Goal: Task Accomplishment & Management: Complete application form

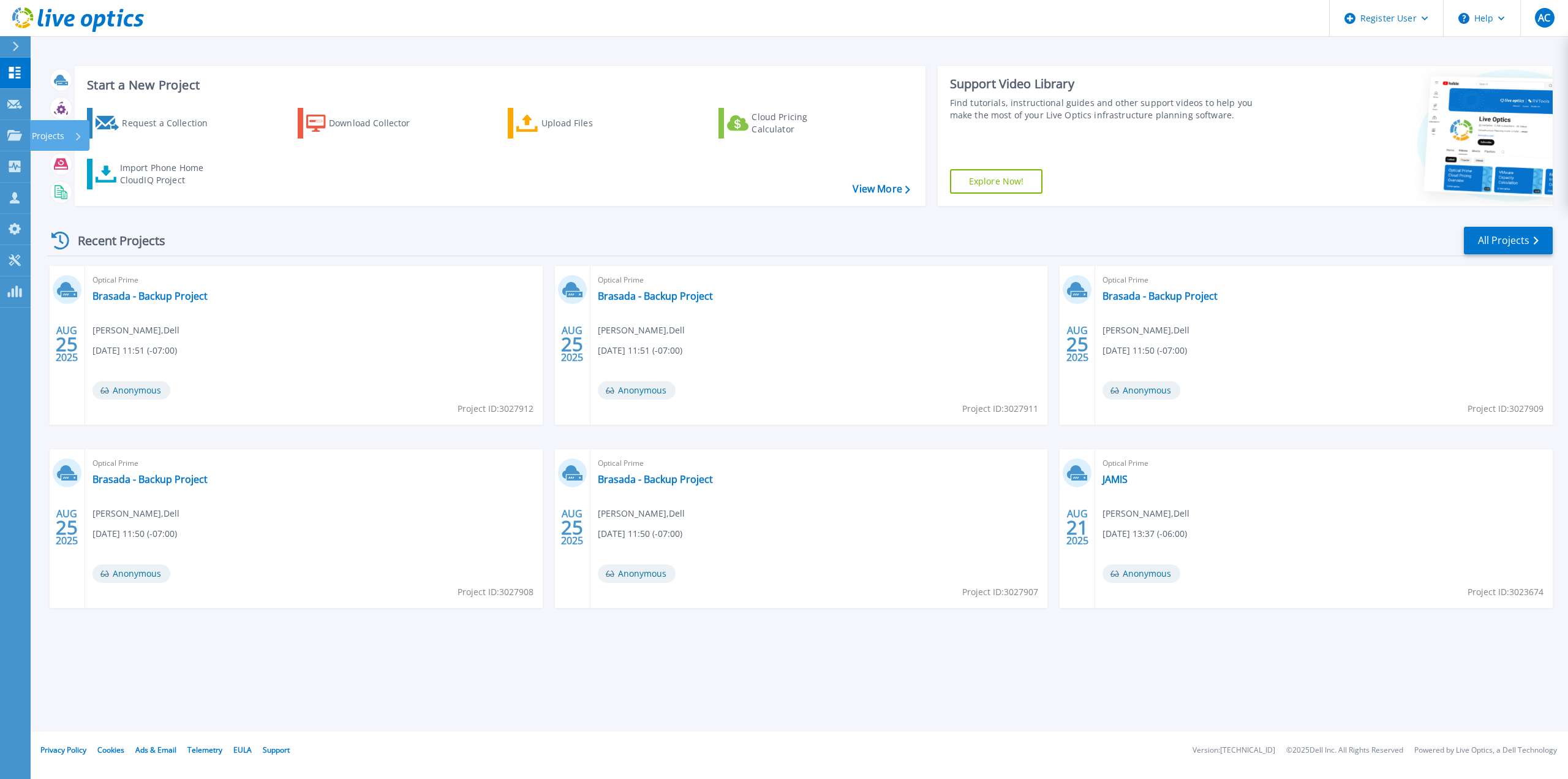
drag, startPoint x: 13, startPoint y: 137, endPoint x: 24, endPoint y: 153, distance: 19.4
click at [13, 137] on icon at bounding box center [14, 135] width 14 height 10
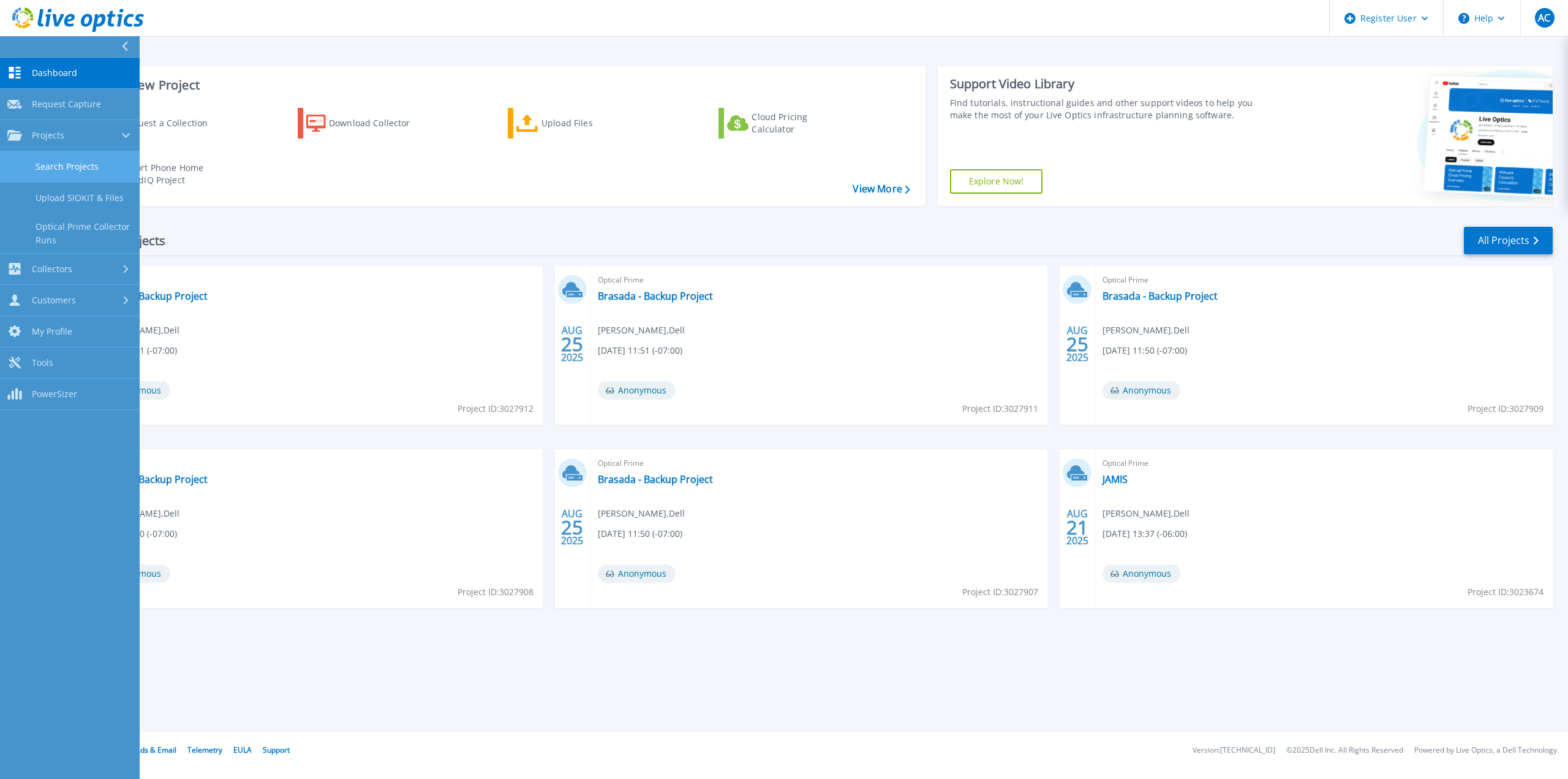
click at [94, 156] on link "Search Projects" at bounding box center [69, 167] width 140 height 31
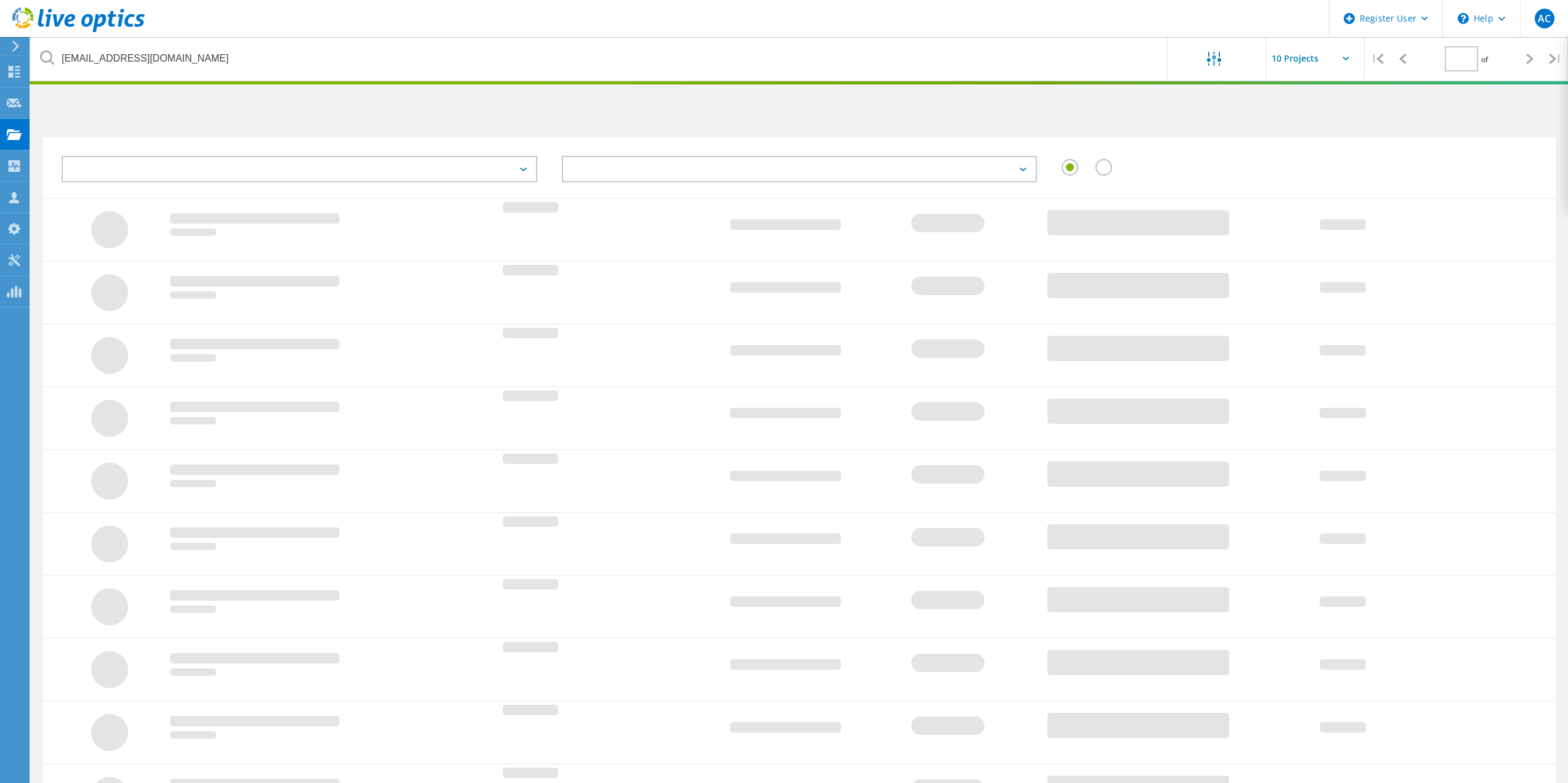
type input "1"
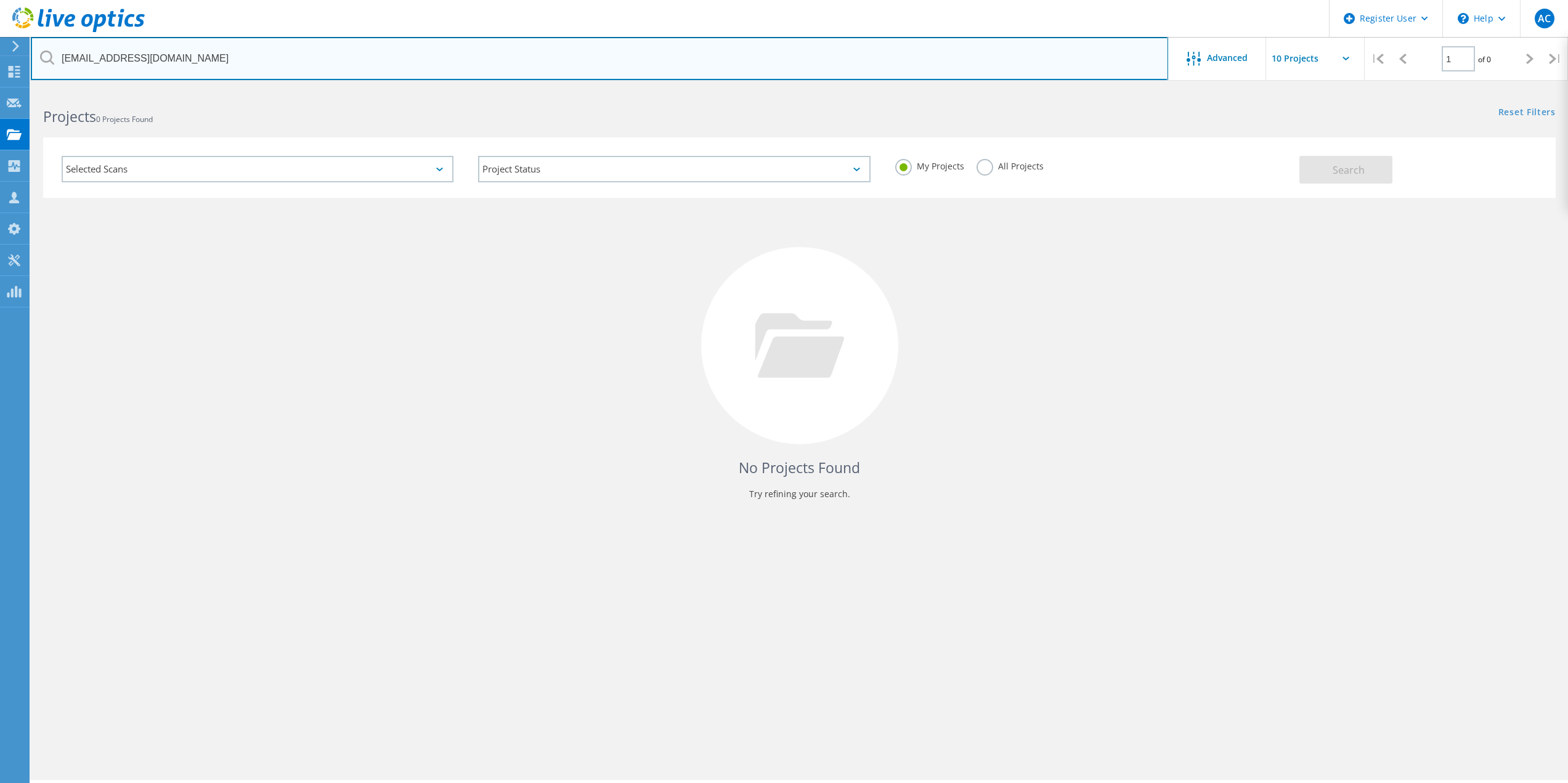
click at [367, 55] on input "acowens@canoncity.gov" at bounding box center [599, 58] width 1137 height 43
paste input "luis.grijalva@douglasaz"
type input "luis.grijalva@douglasaz.gov"
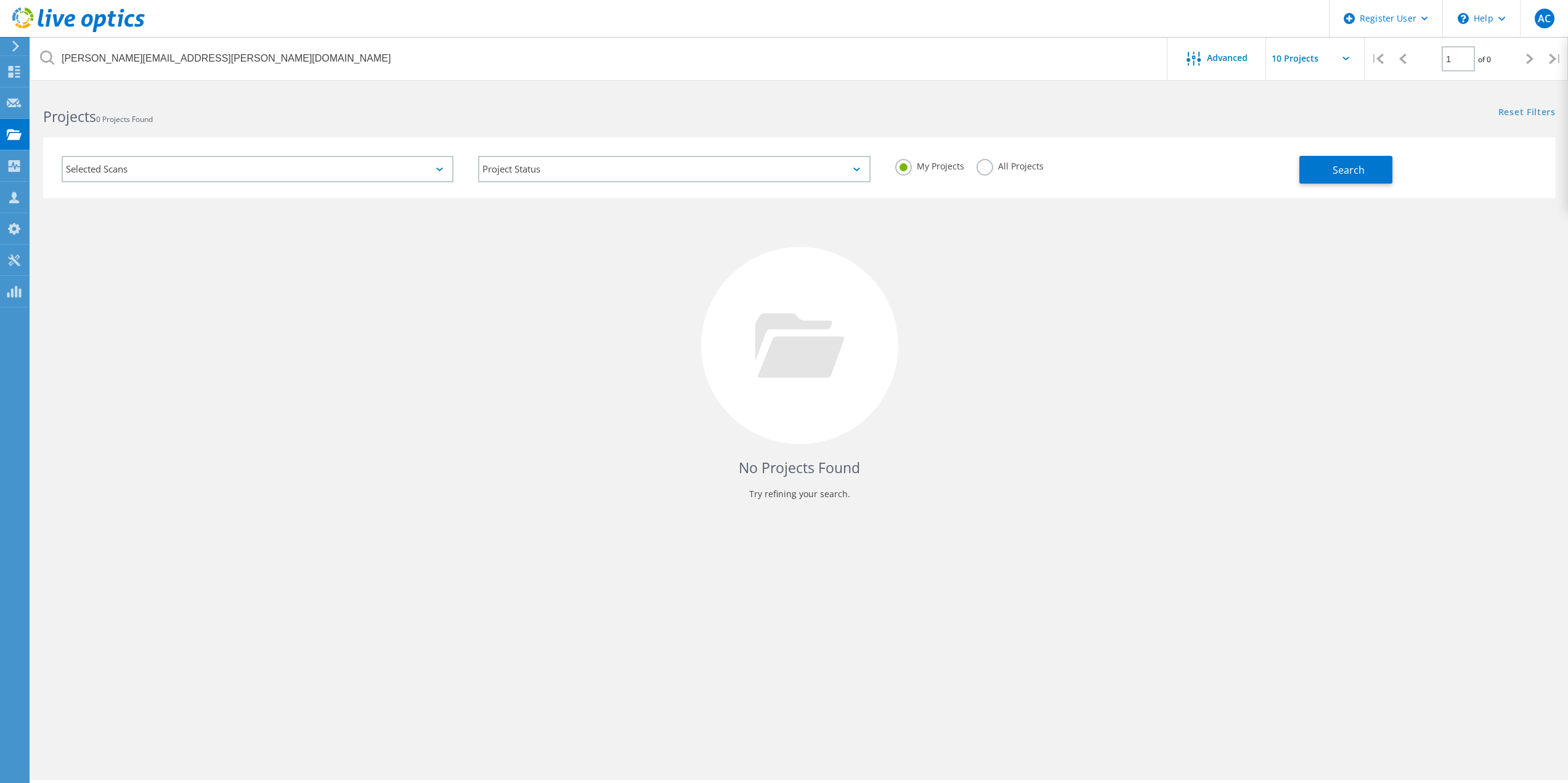
click at [993, 171] on div "All Projects" at bounding box center [1010, 167] width 67 height 18
drag, startPoint x: 1012, startPoint y: 163, endPoint x: 1044, endPoint y: 163, distance: 32.0
click at [1015, 163] on label "All Projects" at bounding box center [1010, 165] width 67 height 12
click at [0, 0] on input "All Projects" at bounding box center [0, 0] width 0 height 0
click at [1336, 164] on span "Search" at bounding box center [1348, 170] width 32 height 14
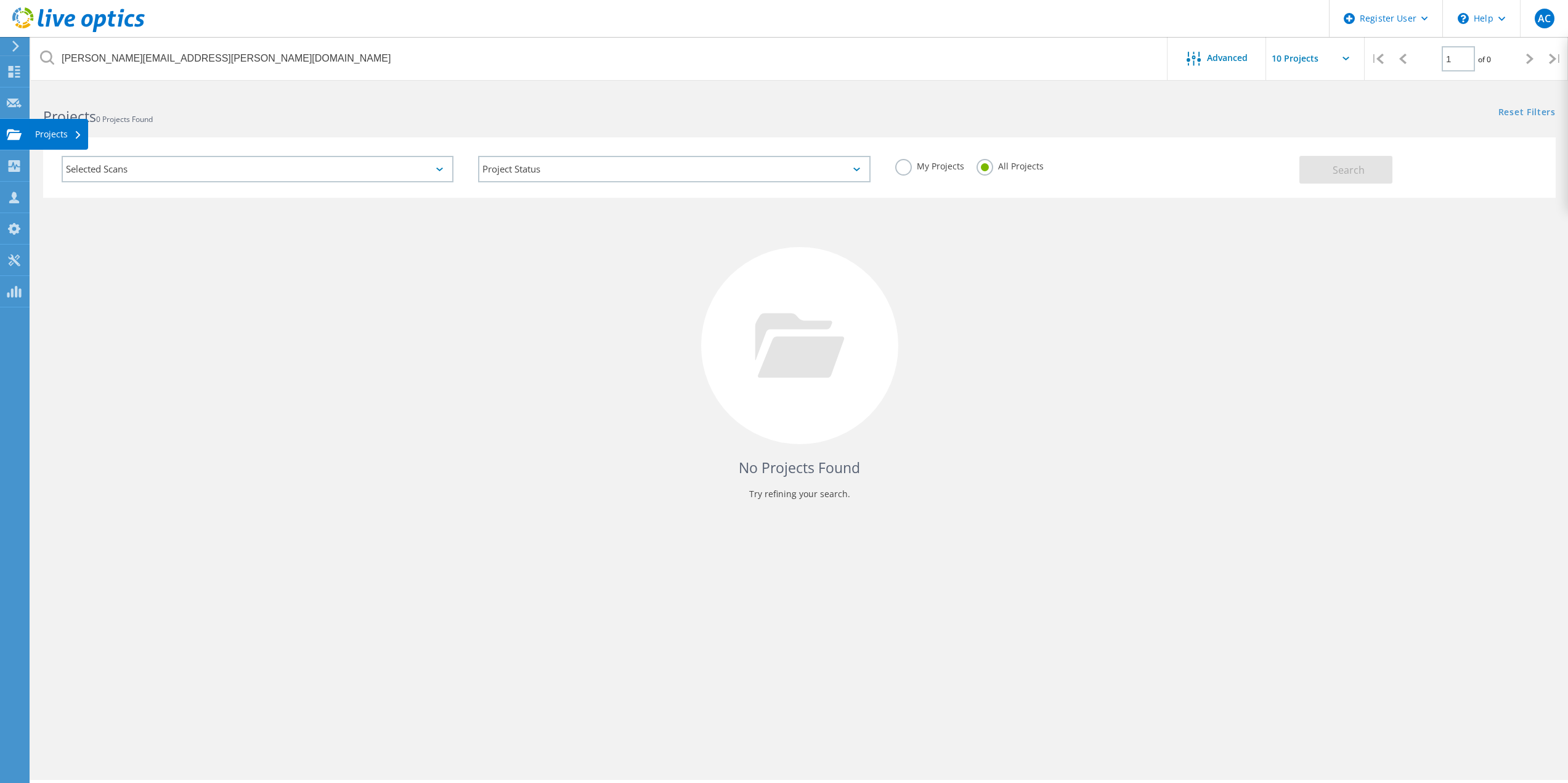
click at [15, 139] on use at bounding box center [14, 134] width 15 height 11
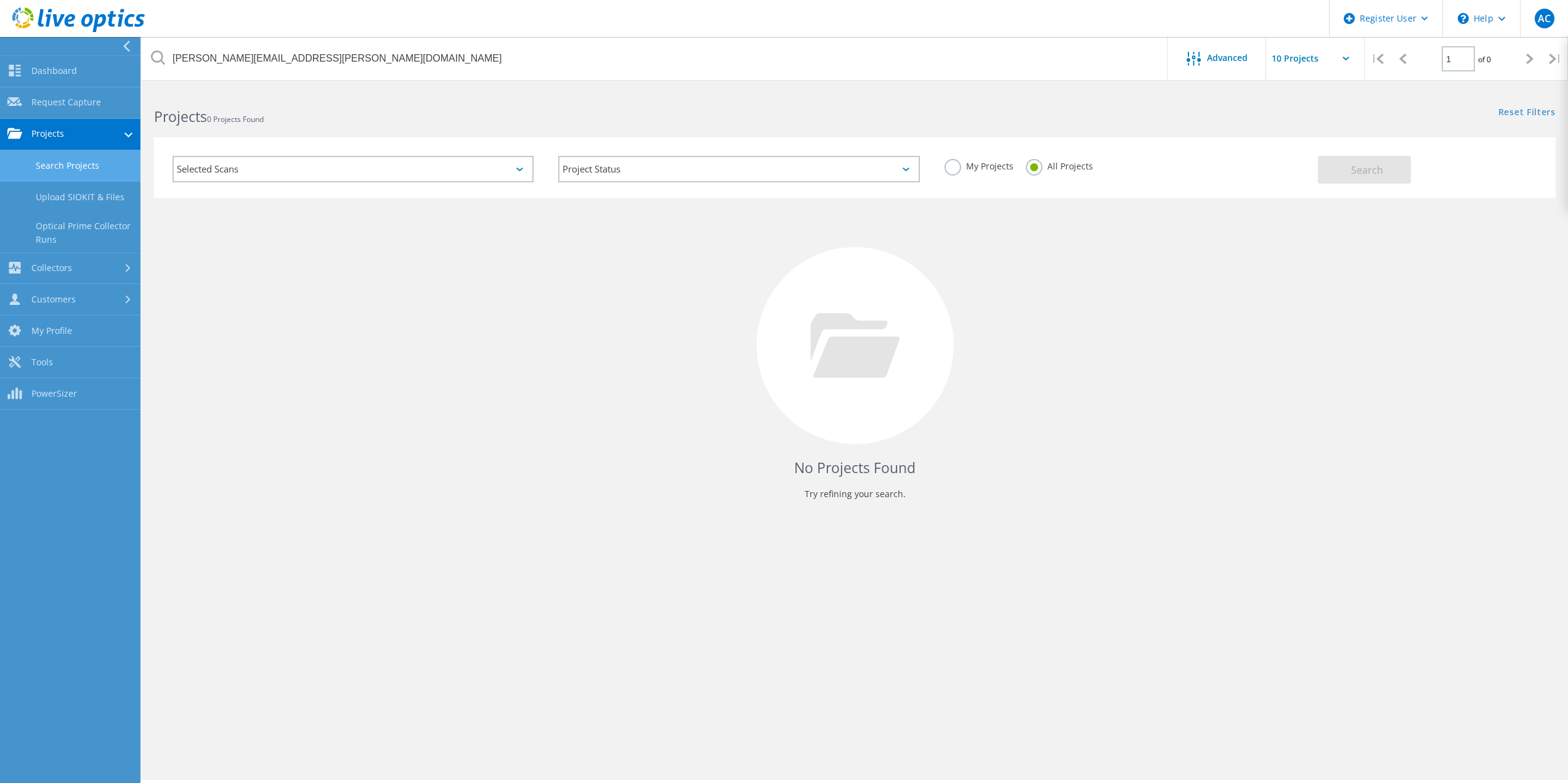
click at [99, 125] on link "Projects" at bounding box center [70, 134] width 140 height 32
click at [71, 102] on link "Request Capture" at bounding box center [70, 103] width 140 height 32
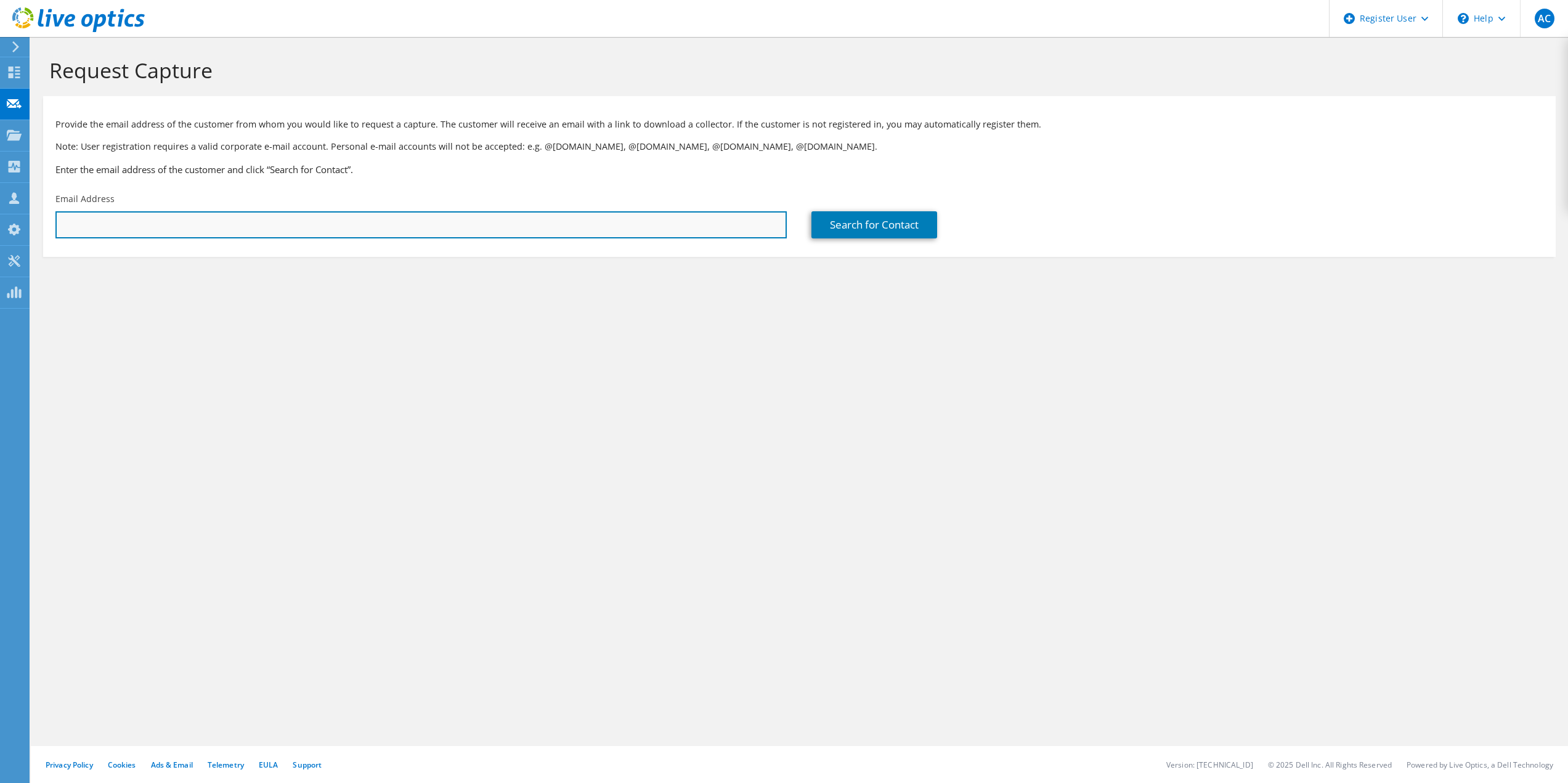
click at [339, 230] on input "text" at bounding box center [421, 225] width 731 height 27
paste input "luis.grijalva@douglasaz.gov"
type input "luis.grijalva@douglasaz.gov"
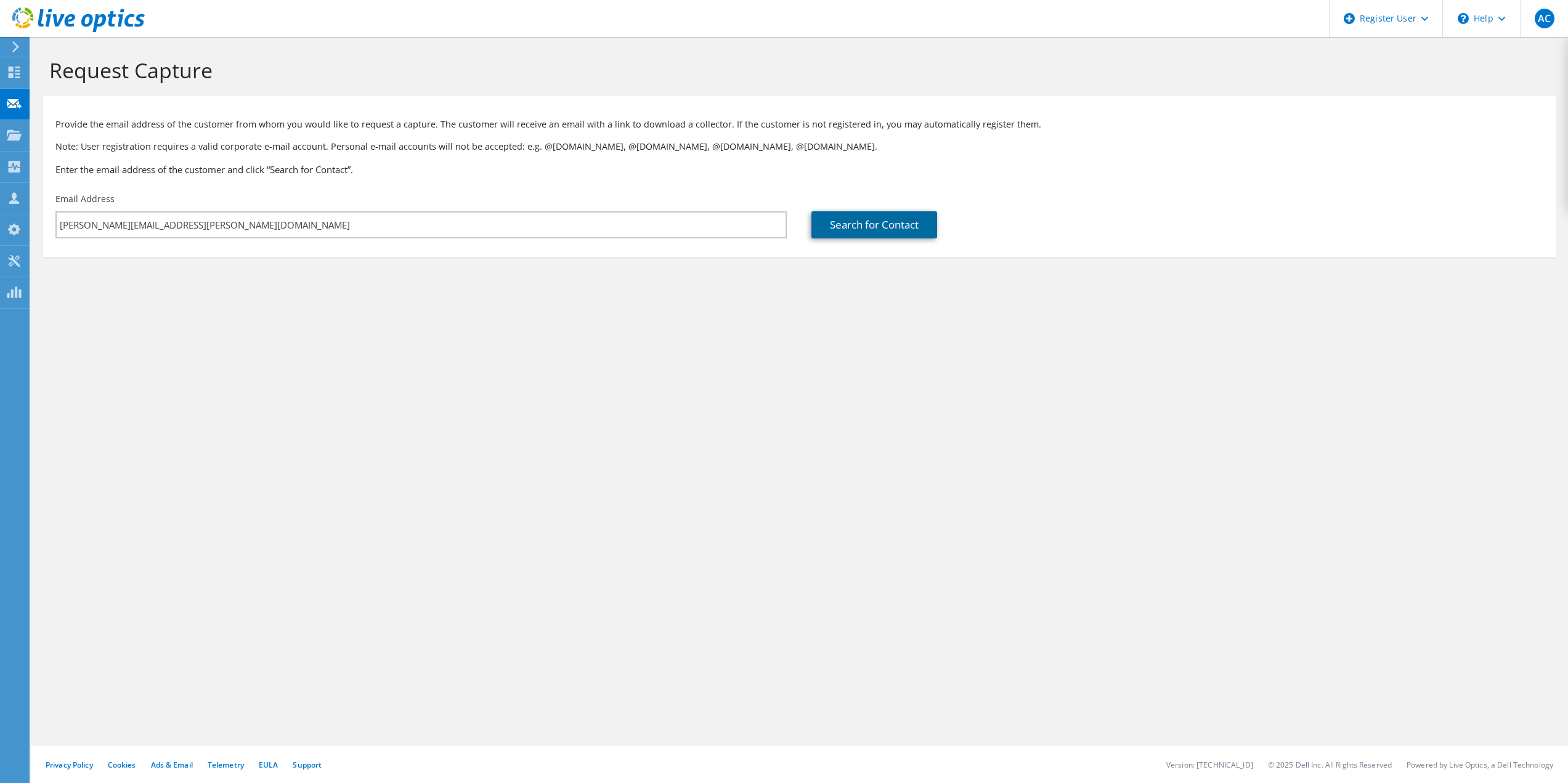
click at [866, 232] on link "Search for Contact" at bounding box center [874, 225] width 126 height 27
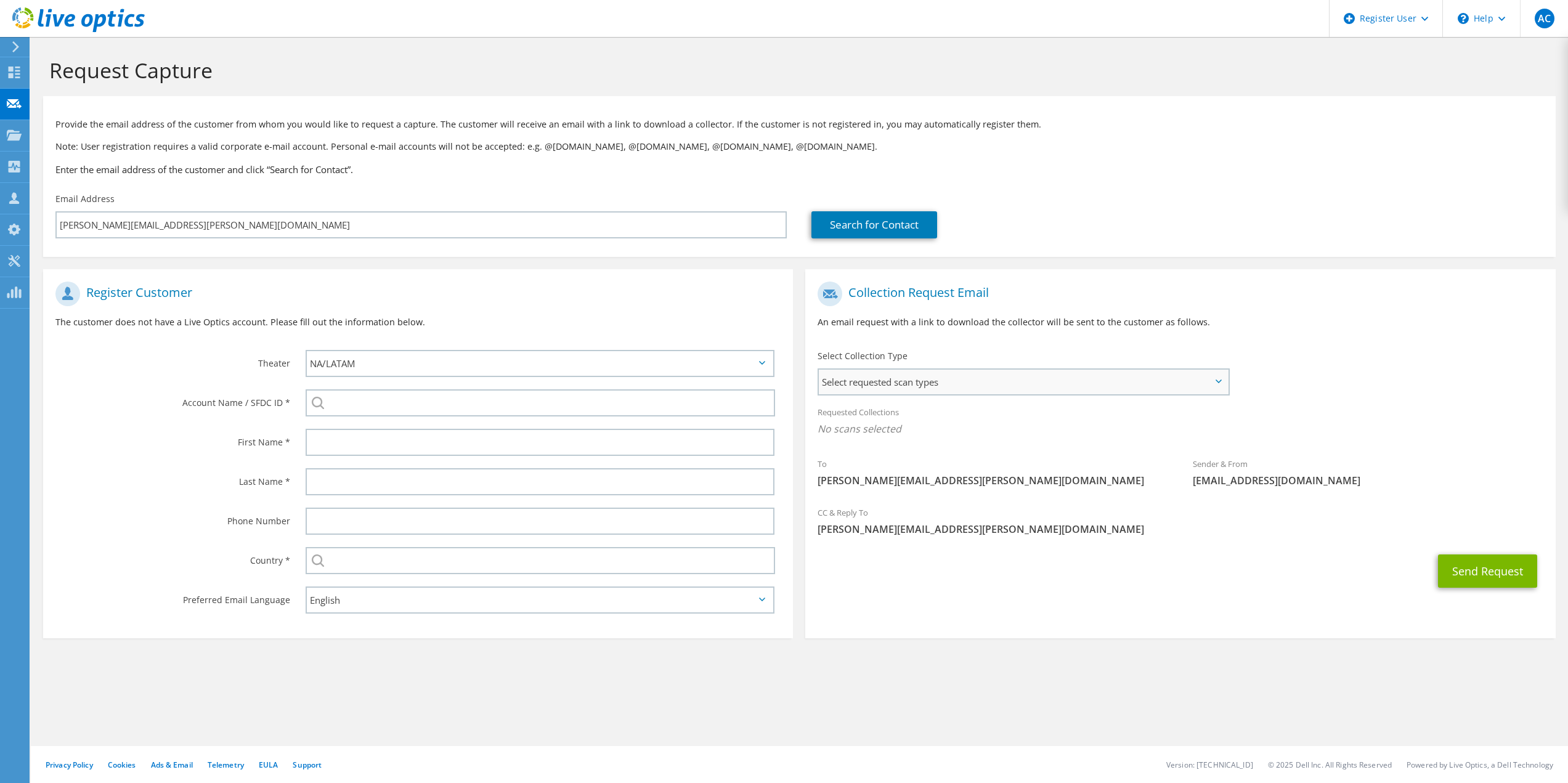
click at [917, 395] on div "Select requested scan types Server Virtualization Optical Prime AWS Nutanix SC" at bounding box center [1023, 382] width 411 height 27
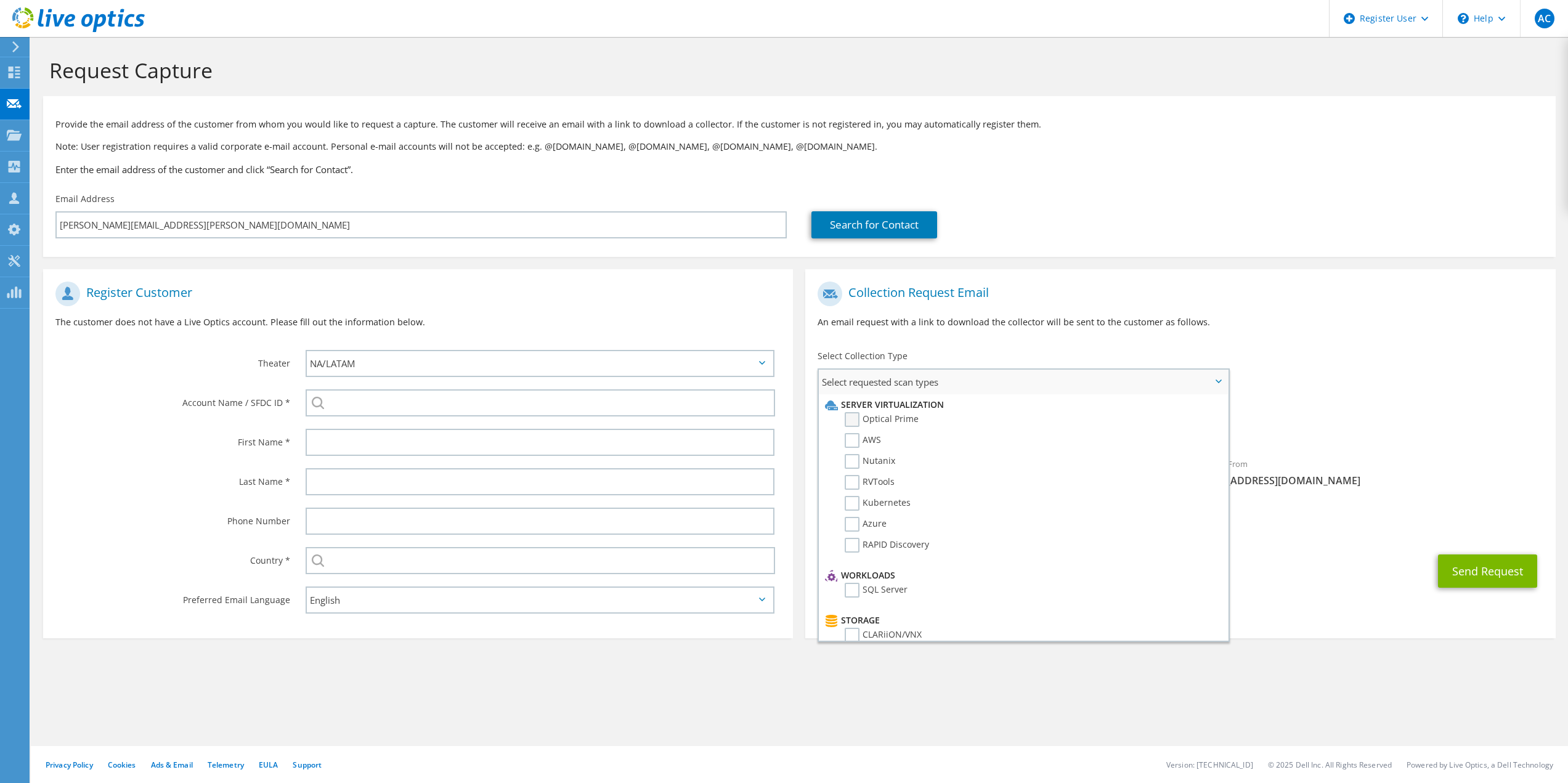
click at [886, 414] on label "Optical Prime" at bounding box center [882, 419] width 74 height 14
click at [0, 0] on input "Optical Prime" at bounding box center [0, 0] width 0 height 0
click at [1070, 328] on p "An email request with a link to download the collector will be sent to the cust…" at bounding box center [1180, 322] width 725 height 14
